Goal: Task Accomplishment & Management: Manage account settings

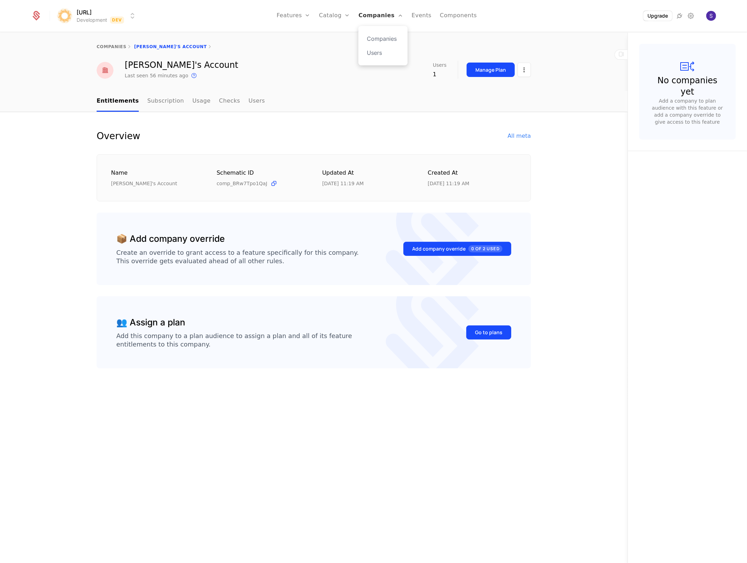
click at [374, 14] on link "Companies" at bounding box center [380, 16] width 45 height 32
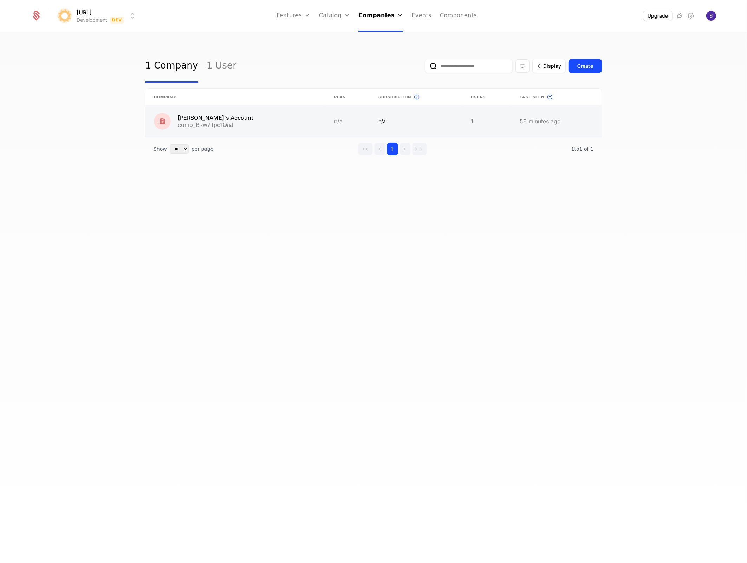
click at [305, 118] on link at bounding box center [235, 121] width 180 height 31
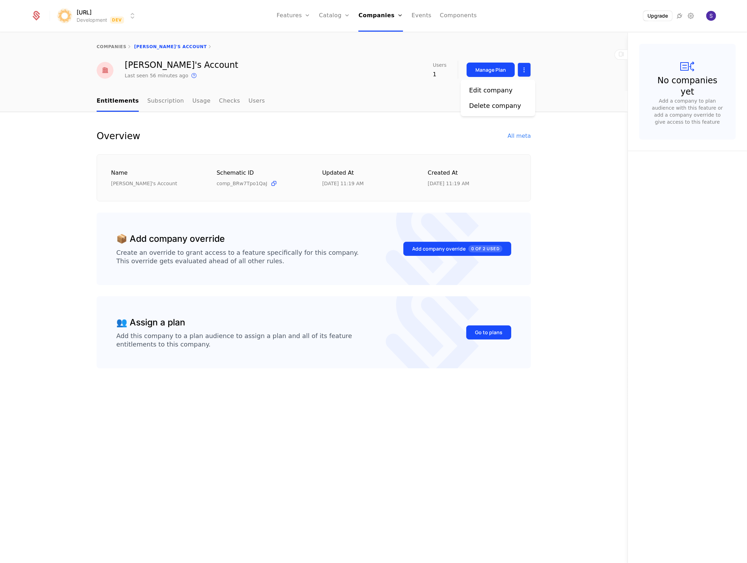
click at [529, 69] on html "[URL] Development Dev Features Features Flags Catalog Plans Add Ons Credits Con…" at bounding box center [373, 281] width 747 height 563
click at [484, 107] on div "Delete company" at bounding box center [495, 106] width 52 height 10
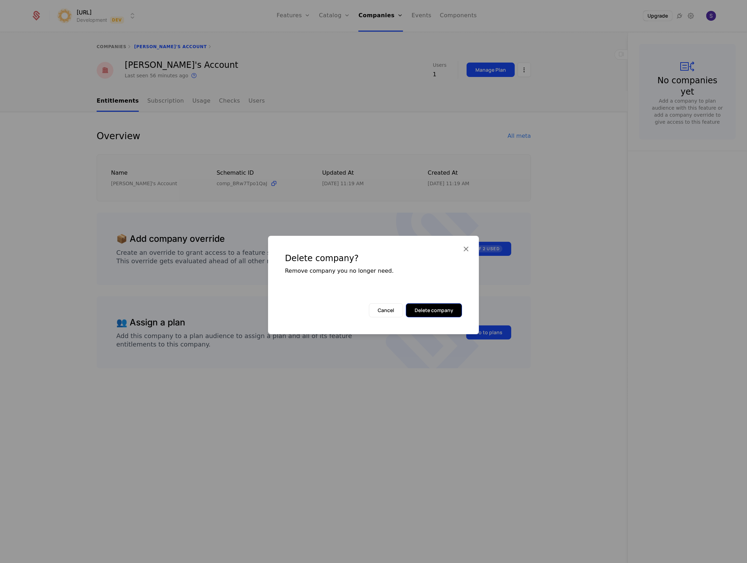
click at [440, 316] on button "Delete company" at bounding box center [434, 310] width 56 height 14
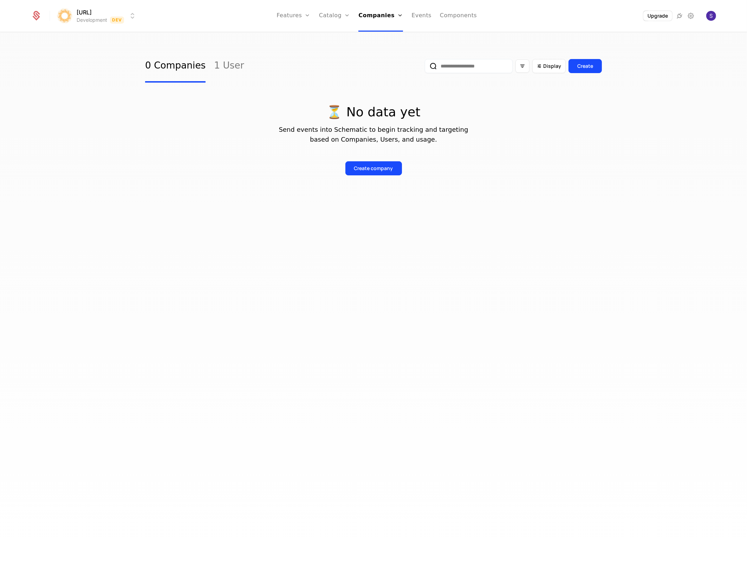
click at [240, 64] on div "0 Companies 1 User Display Create" at bounding box center [373, 66] width 457 height 33
click at [234, 65] on div "0 Companies 1 User Display Create" at bounding box center [373, 66] width 457 height 33
click at [225, 67] on link "1 User" at bounding box center [229, 66] width 30 height 33
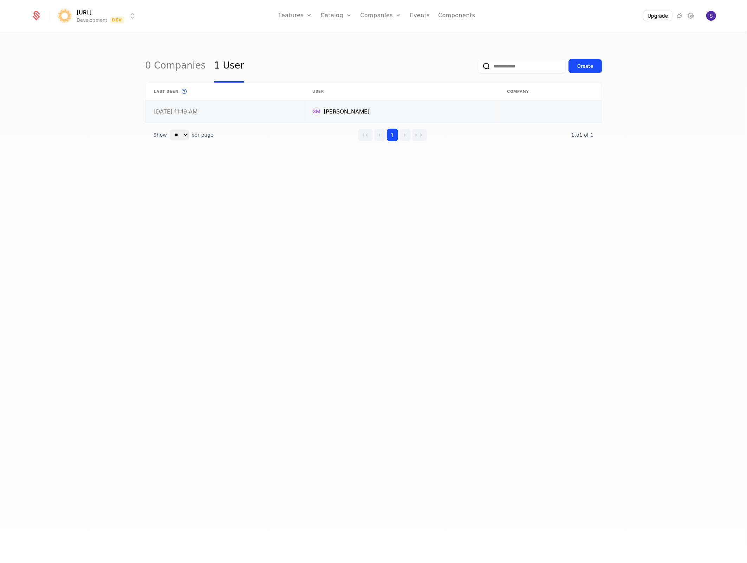
click at [566, 104] on link at bounding box center [550, 111] width 103 height 22
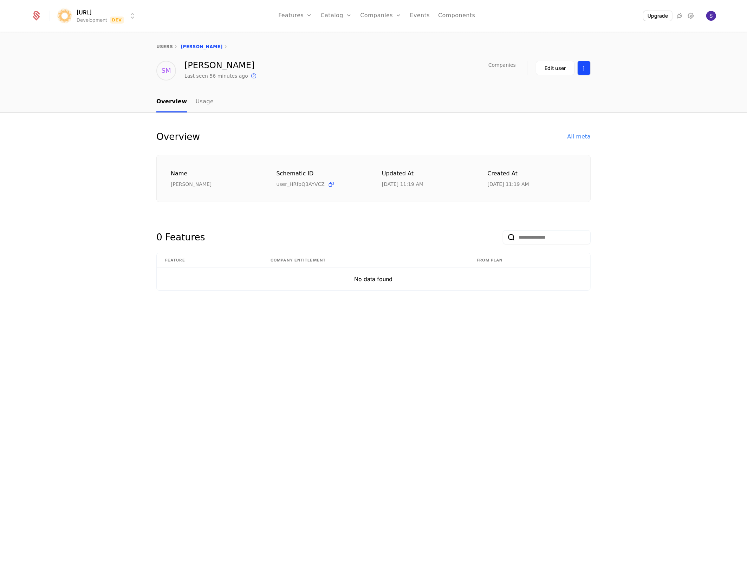
click at [589, 66] on html "[URL] Development Dev Features Features Flags Catalog Plans Add Ons Credits Con…" at bounding box center [373, 281] width 747 height 563
click at [568, 95] on div "Delete user" at bounding box center [555, 88] width 70 height 21
click at [538, 89] on div "Delete user" at bounding box center [547, 89] width 37 height 10
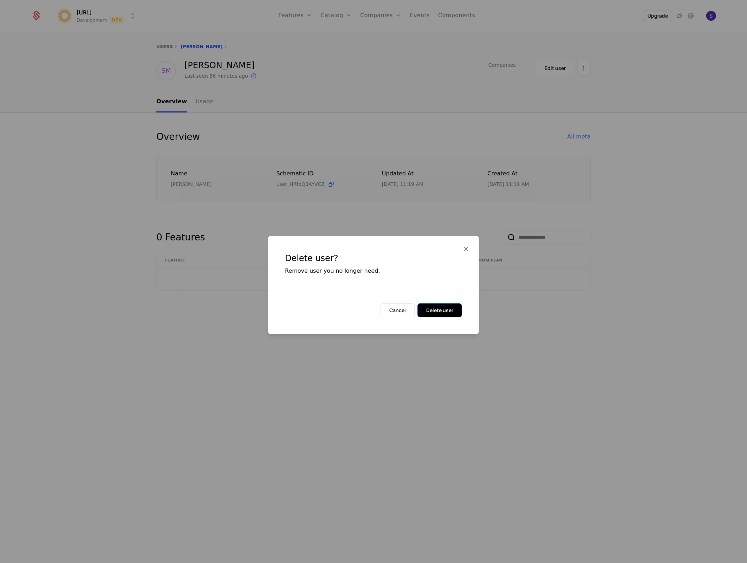
click at [453, 310] on button "Delete user" at bounding box center [439, 310] width 45 height 14
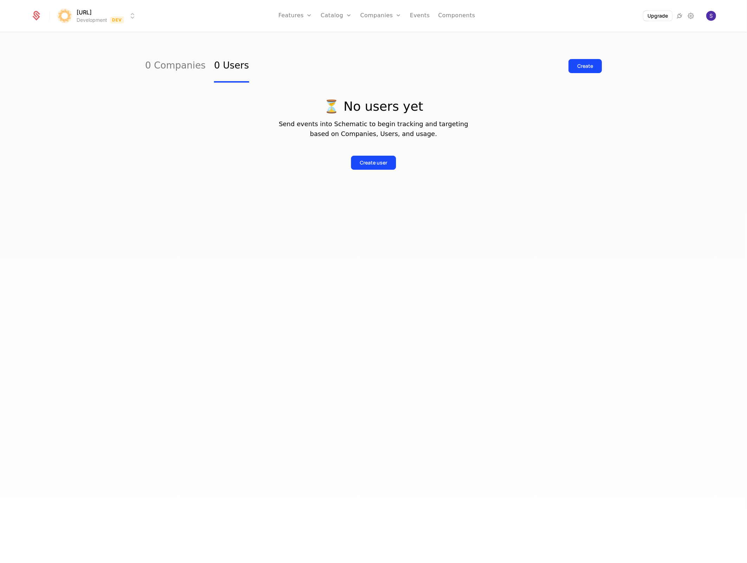
drag, startPoint x: 316, startPoint y: 274, endPoint x: 319, endPoint y: 237, distance: 36.7
click at [316, 272] on div "0 Companies 0 Users Create ⏳ No users yet Send events into Schematic to begin t…" at bounding box center [373, 300] width 747 height 534
